Goal: Check status: Check status

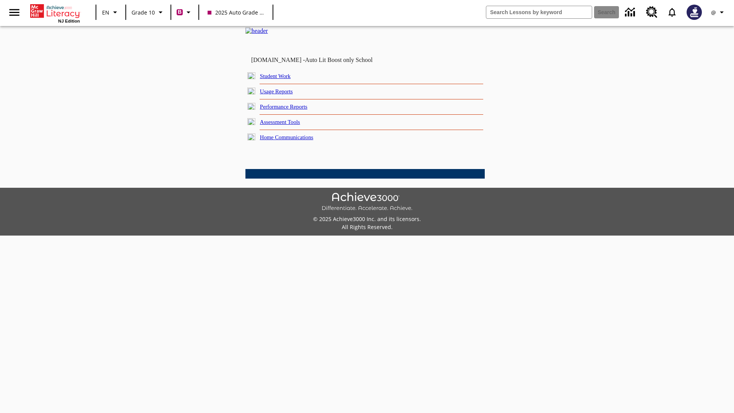
click at [281, 79] on link "Student Work" at bounding box center [275, 76] width 31 height 6
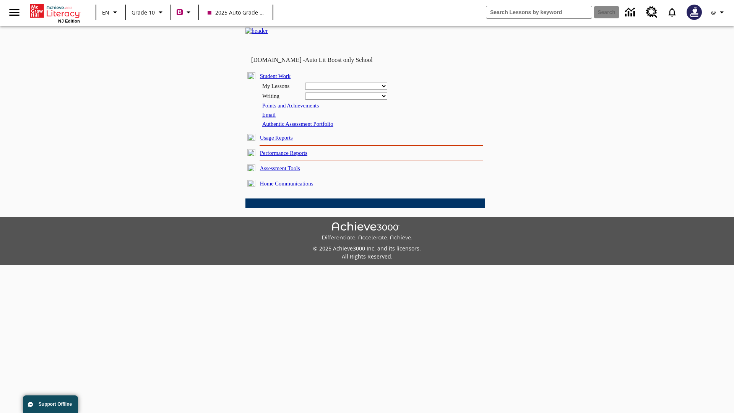
select select "/options/reports/?report_id=24&atype=2&section=2"
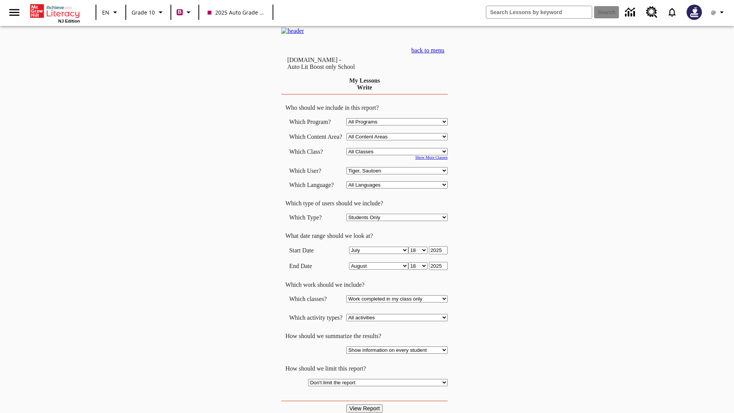
select select "21433649"
select select "4"
type input "2024"
click at [366, 404] on input "View Report" at bounding box center [365, 408] width 37 height 8
